Goal: Task Accomplishment & Management: Complete application form

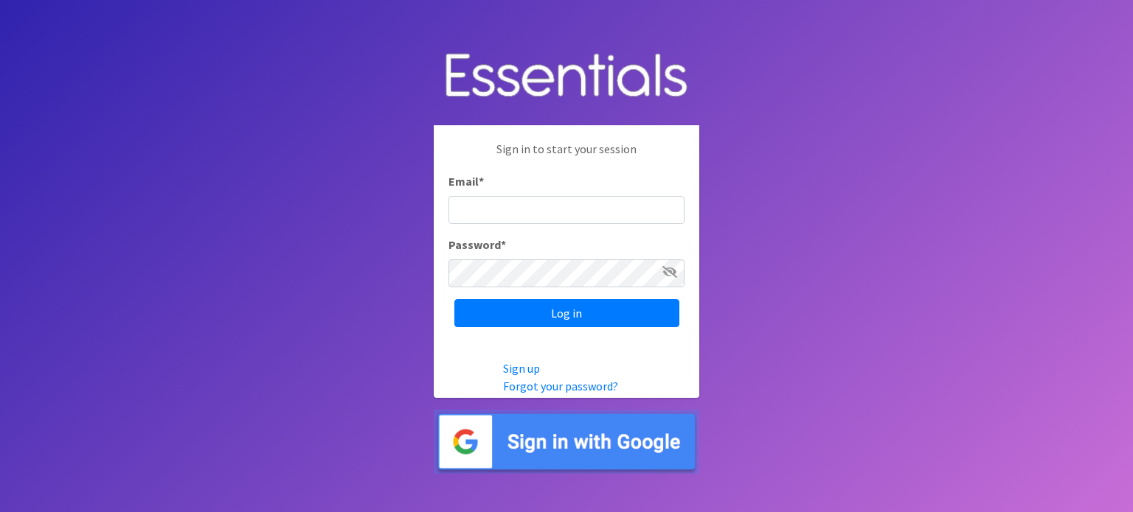
type input "[EMAIL_ADDRESS][DOMAIN_NAME]"
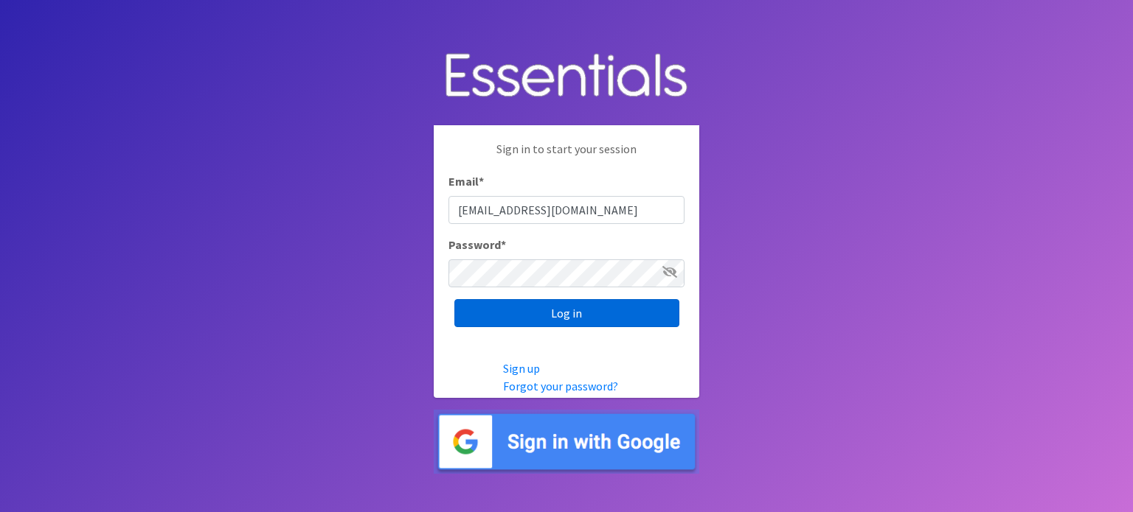
click at [525, 306] on input "Log in" at bounding box center [566, 313] width 225 height 28
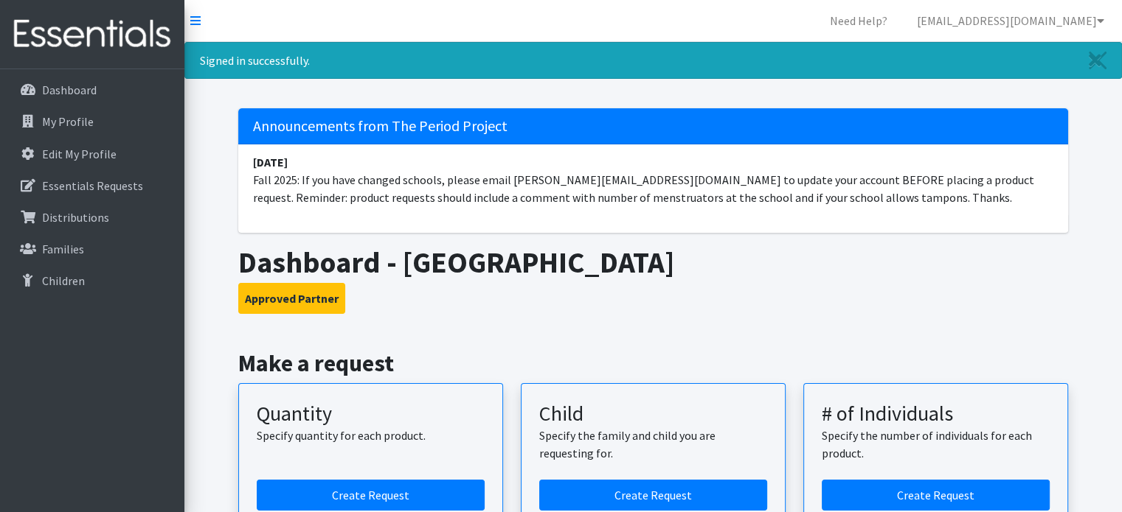
scroll to position [74, 0]
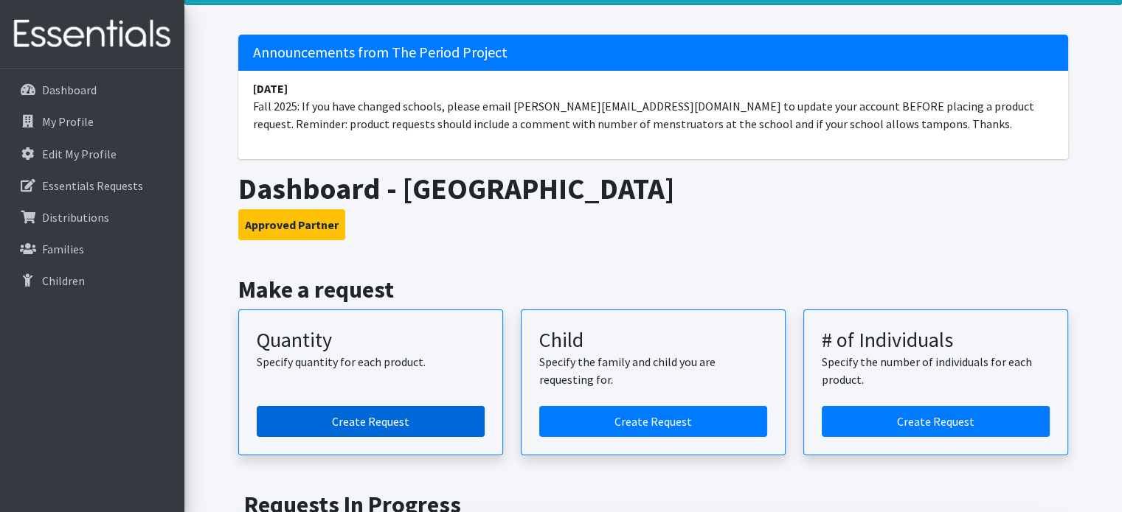
click at [376, 420] on link "Create Request" at bounding box center [371, 421] width 228 height 31
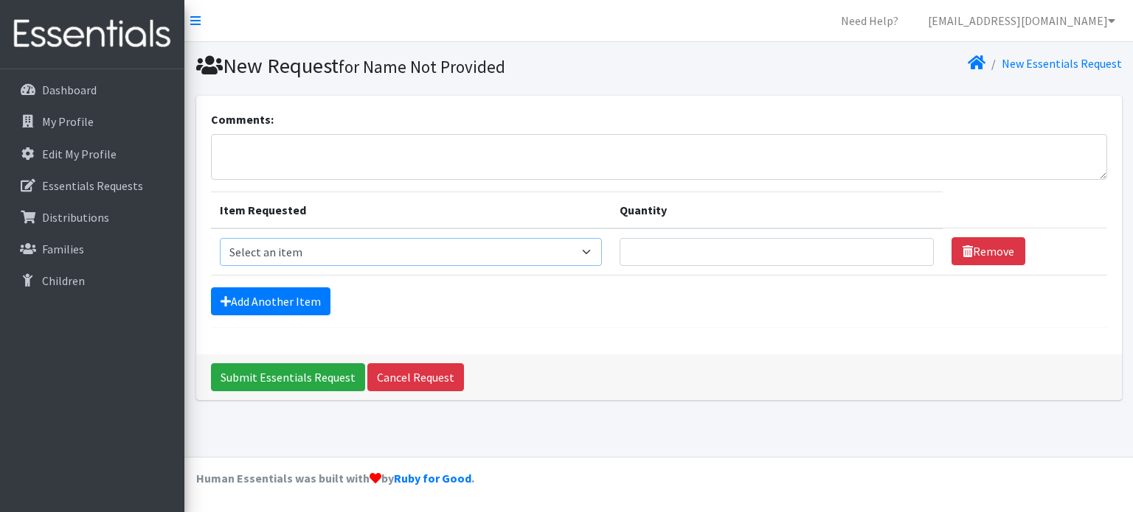
click at [305, 246] on select "Select an item (LOWCOUNTRY) REGULAR TAMPONS Adult Period Pack Student Period Pa…" at bounding box center [411, 252] width 383 height 28
click at [814, 324] on form "Comments: Item Requested Quantity Item Requested Select an item (LOWCOUNTRY) RE…" at bounding box center [659, 220] width 896 height 218
click at [651, 261] on input "Quantity" at bounding box center [776, 252] width 314 height 28
click at [344, 156] on textarea "Comments:" at bounding box center [659, 157] width 896 height 46
click at [289, 254] on select "Select an item (LOWCOUNTRY) REGULAR TAMPONS Adult Period Pack Student Period Pa…" at bounding box center [411, 252] width 383 height 28
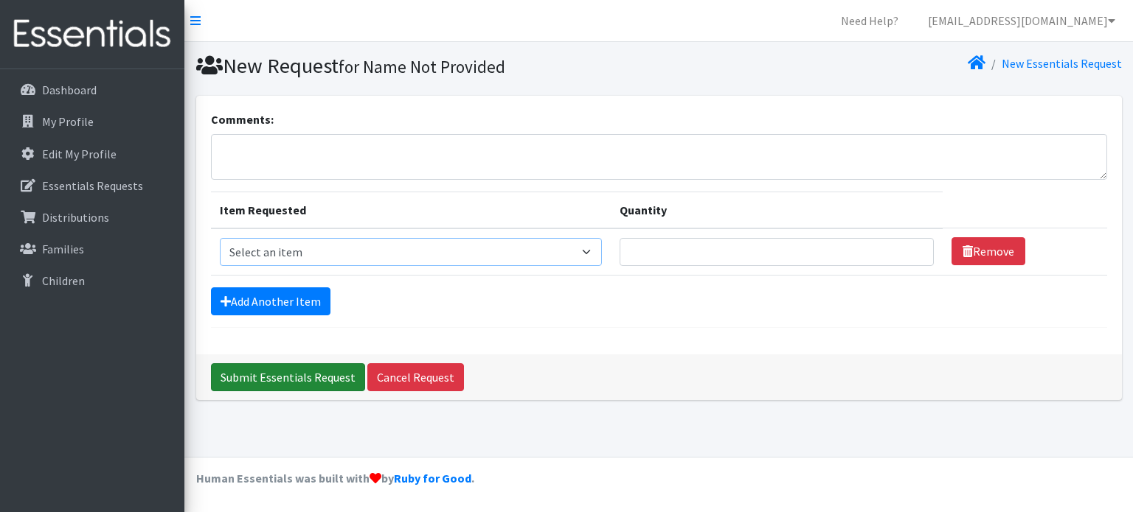
select select "8937"
click at [220, 238] on select "Select an item (LOWCOUNTRY) REGULAR TAMPONS Adult Period Pack Student Period Pa…" at bounding box center [411, 252] width 383 height 28
click at [674, 250] on input "Quantity" at bounding box center [776, 252] width 314 height 28
drag, startPoint x: 670, startPoint y: 255, endPoint x: 622, endPoint y: 250, distance: 48.2
click at [622, 250] on td "Quantity 500" at bounding box center [777, 252] width 332 height 47
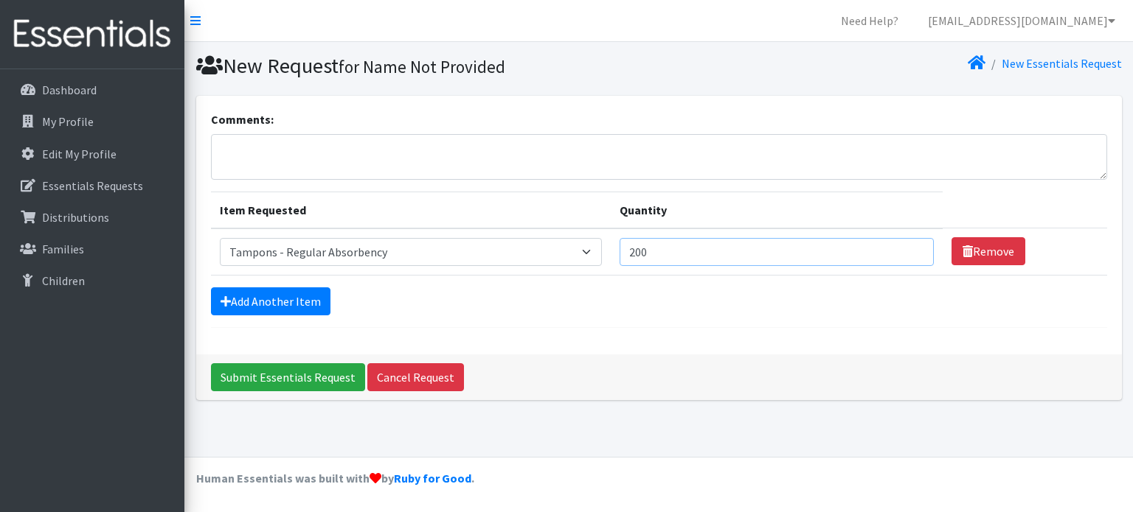
type input "200"
drag, startPoint x: 673, startPoint y: 252, endPoint x: 616, endPoint y: 261, distance: 56.7
click at [616, 261] on td "Quantity 200" at bounding box center [777, 252] width 332 height 47
click at [274, 302] on link "Add Another Item" at bounding box center [270, 302] width 119 height 28
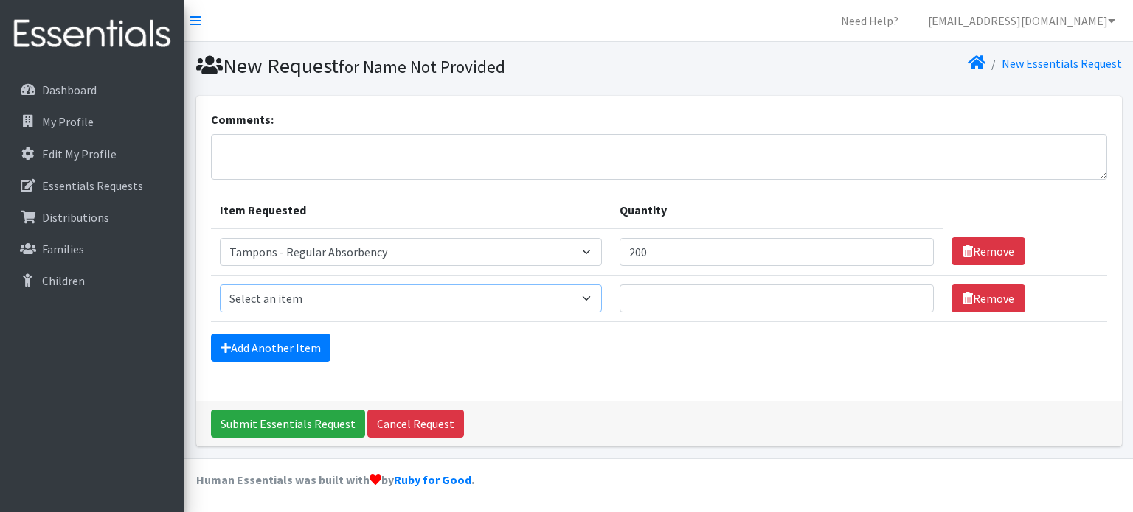
click at [337, 288] on select "Select an item (LOWCOUNTRY) REGULAR TAMPONS Adult Period Pack Student Period Pa…" at bounding box center [411, 299] width 383 height 28
select select "8937"
click at [220, 285] on select "Select an item (LOWCOUNTRY) REGULAR TAMPONS Adult Period Pack Student Period Pa…" at bounding box center [411, 299] width 383 height 28
click at [670, 303] on input "Quantity" at bounding box center [776, 299] width 314 height 28
type input "300"
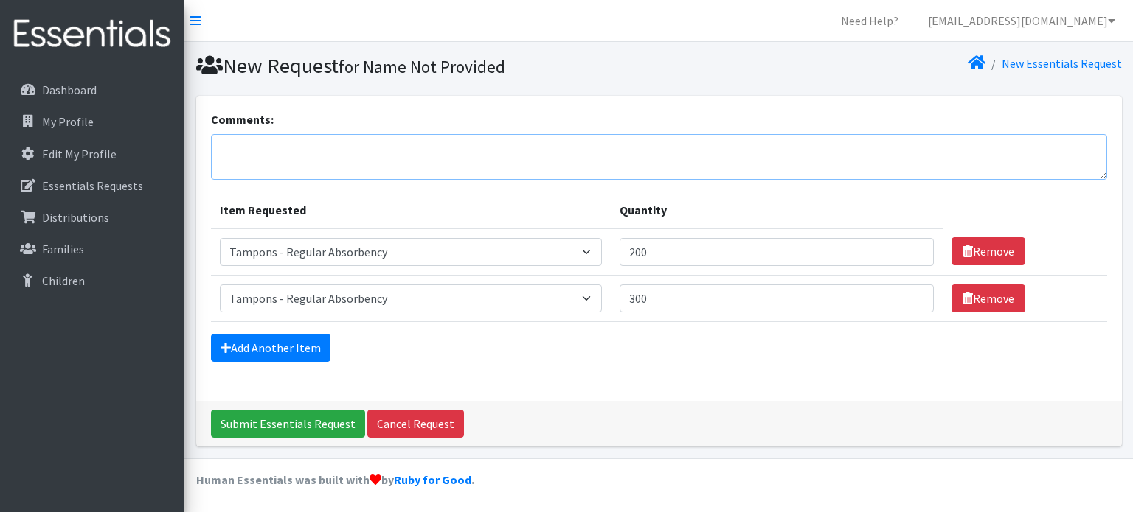
click at [288, 144] on textarea "Comments:" at bounding box center [659, 157] width 896 height 46
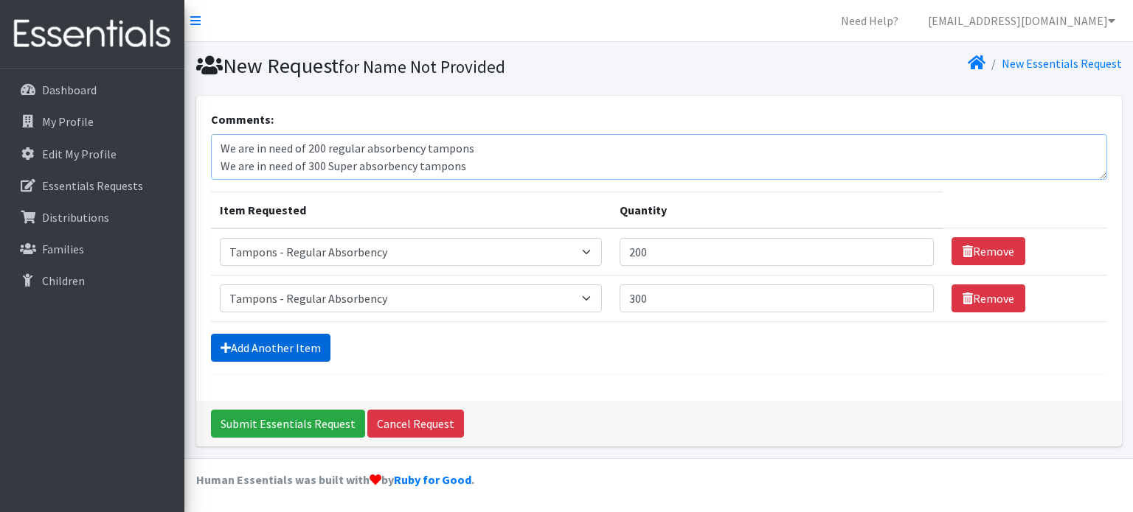
type textarea "We are in need of 200 regular absorbency tampons We are in need of 300 Super ab…"
click at [291, 345] on link "Add Another Item" at bounding box center [270, 348] width 119 height 28
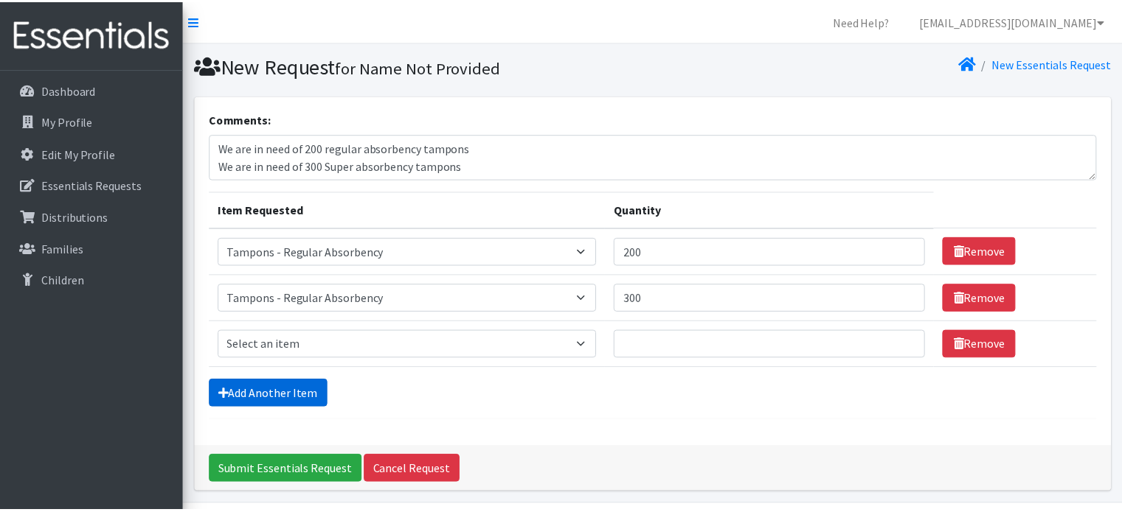
scroll to position [45, 0]
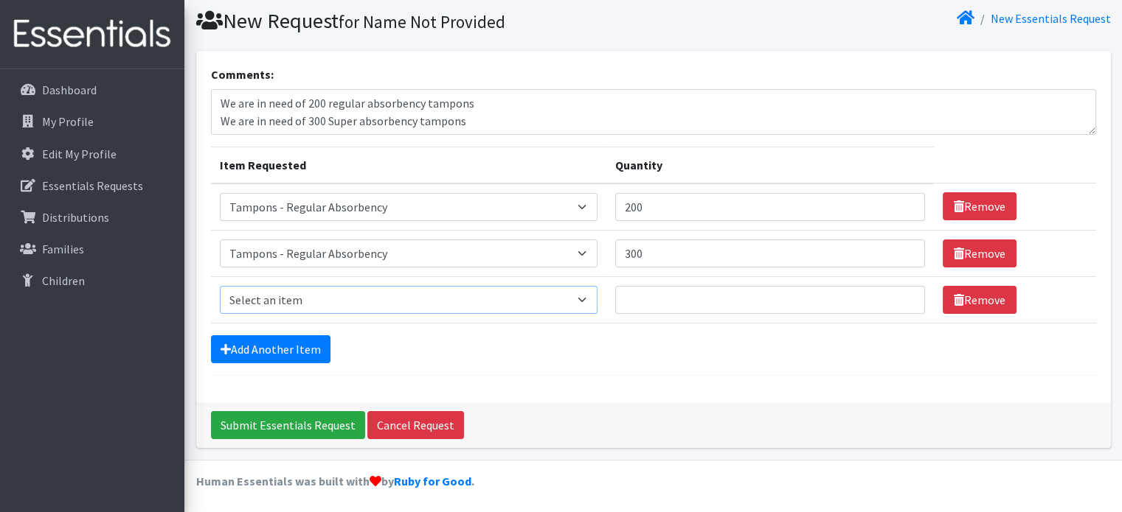
click at [293, 293] on select "Select an item (LOWCOUNTRY) REGULAR TAMPONS Adult Period Pack Student Period Pa…" at bounding box center [409, 300] width 378 height 28
select select "8937"
click at [220, 286] on select "Select an item (LOWCOUNTRY) REGULAR TAMPONS Adult Period Pack Student Period Pa…" at bounding box center [409, 300] width 378 height 28
click at [647, 293] on input "Quantity" at bounding box center [770, 300] width 310 height 28
type input "300"
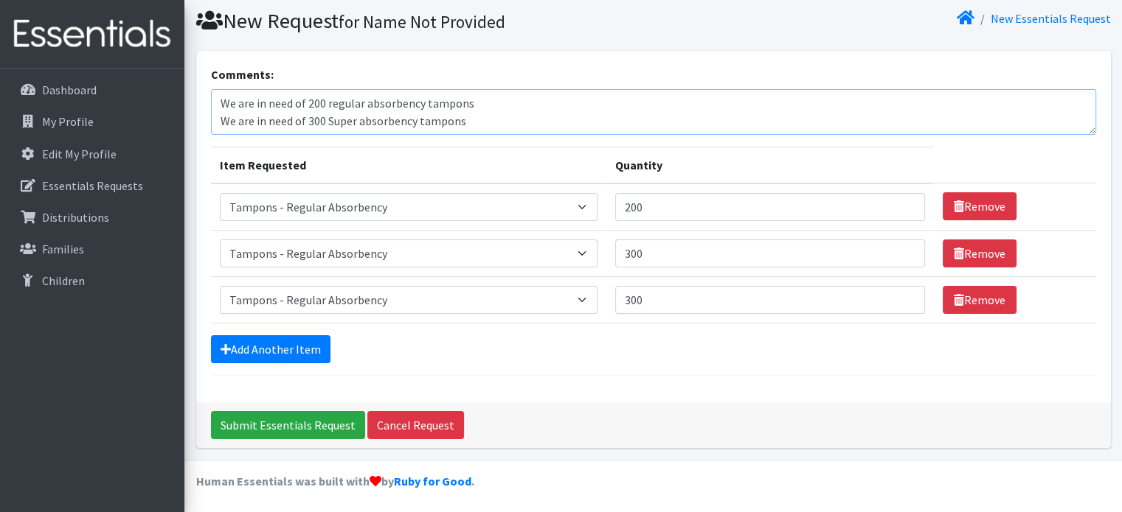
click at [476, 124] on textarea "We are in need of 200 regular absorbency tampons We are in need of 300 Super ab…" at bounding box center [653, 112] width 885 height 46
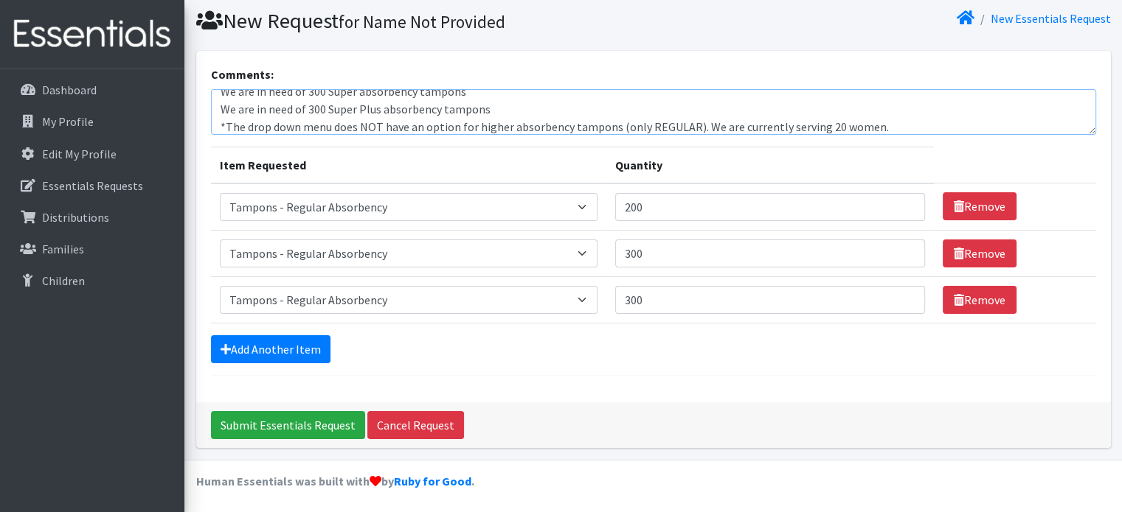
scroll to position [47, 0]
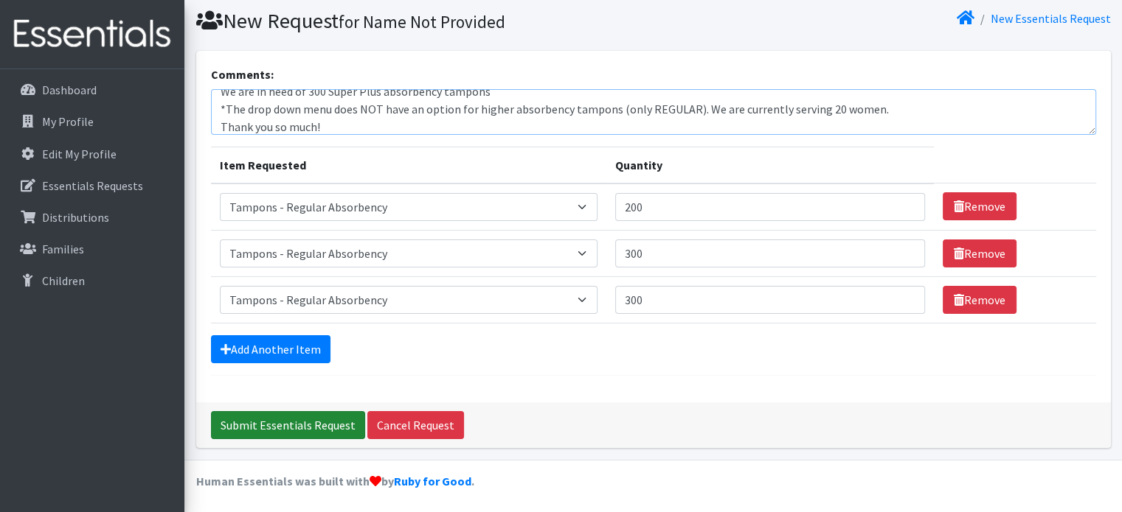
type textarea "We are in need of 200 regular absorbency tampons We are in need of 300 Super ab…"
click at [258, 423] on input "Submit Essentials Request" at bounding box center [288, 425] width 154 height 28
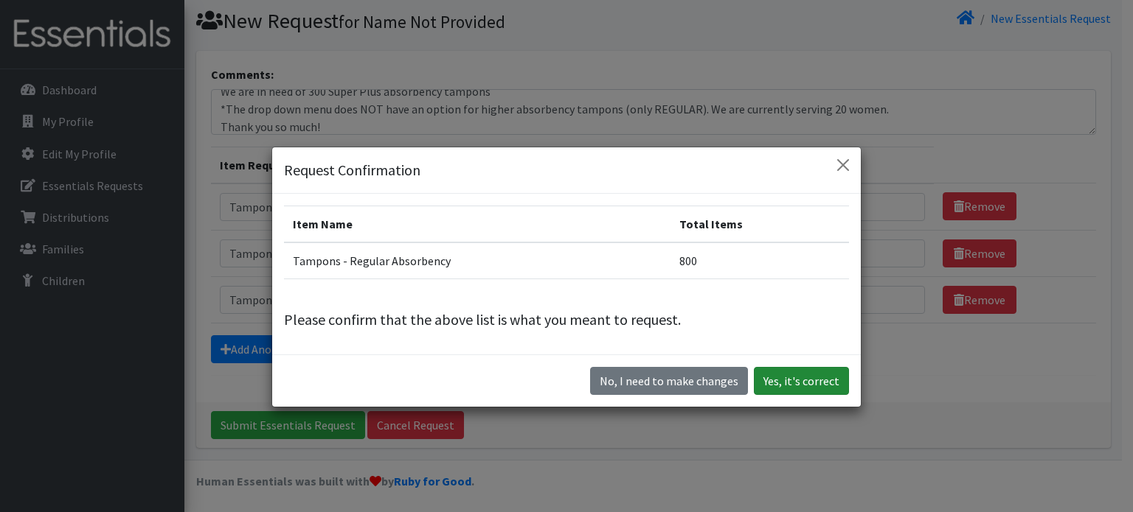
click at [792, 384] on button "Yes, it's correct" at bounding box center [801, 381] width 95 height 28
